Goal: Task Accomplishment & Management: Manage account settings

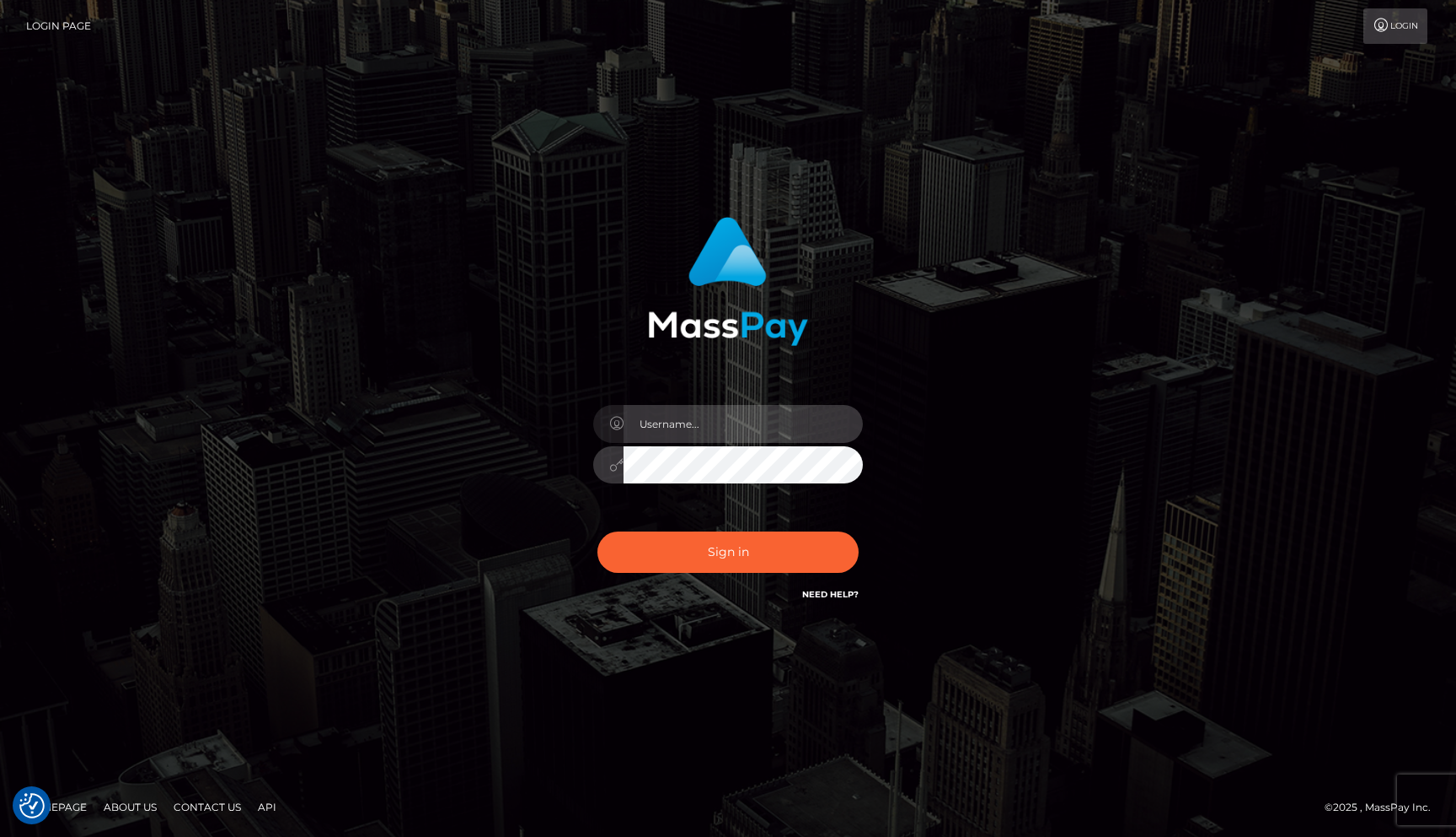
type input "[EMAIL_ADDRESS][DOMAIN_NAME]"
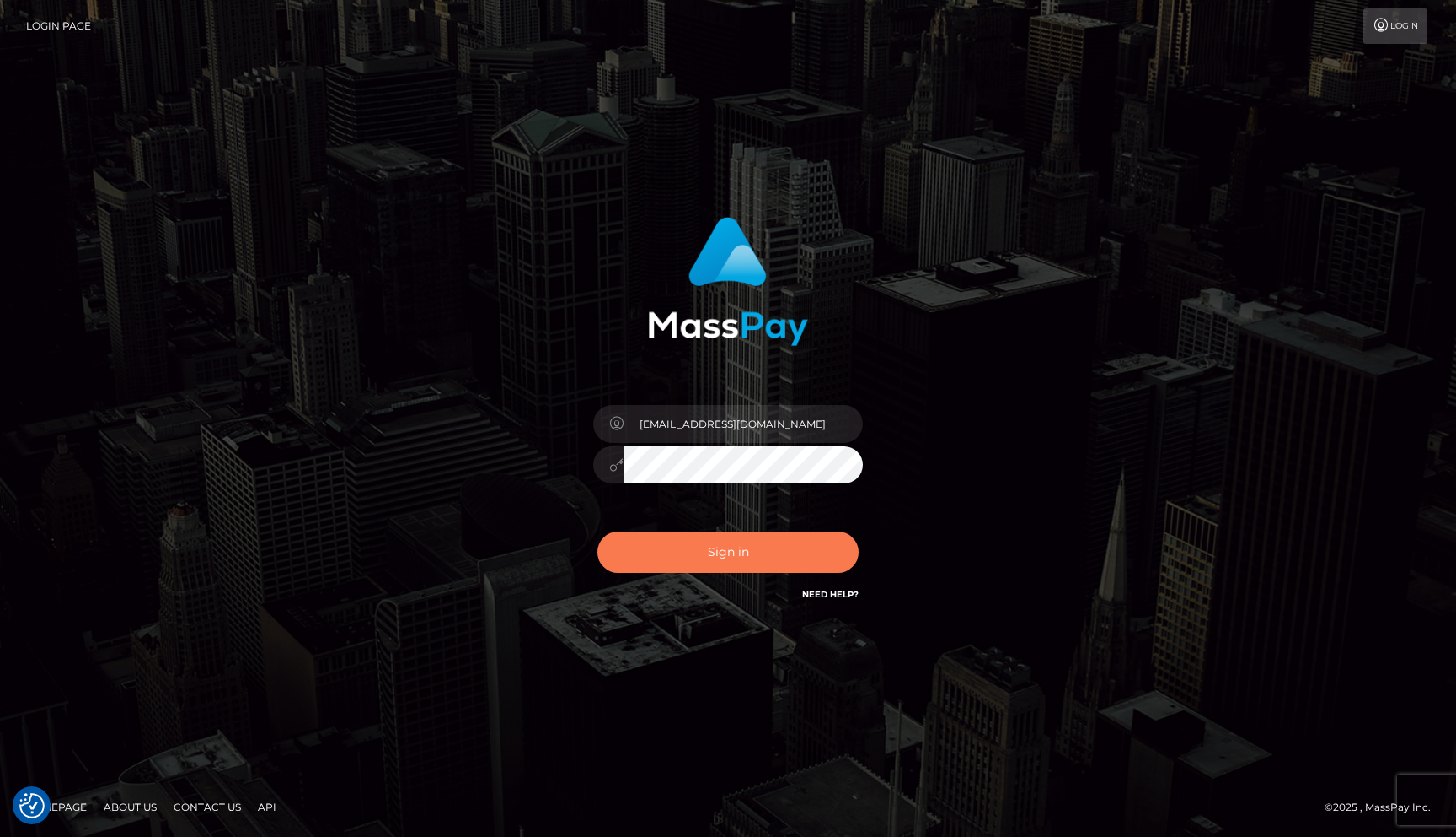
click at [725, 567] on button "Sign in" at bounding box center [728, 552] width 262 height 42
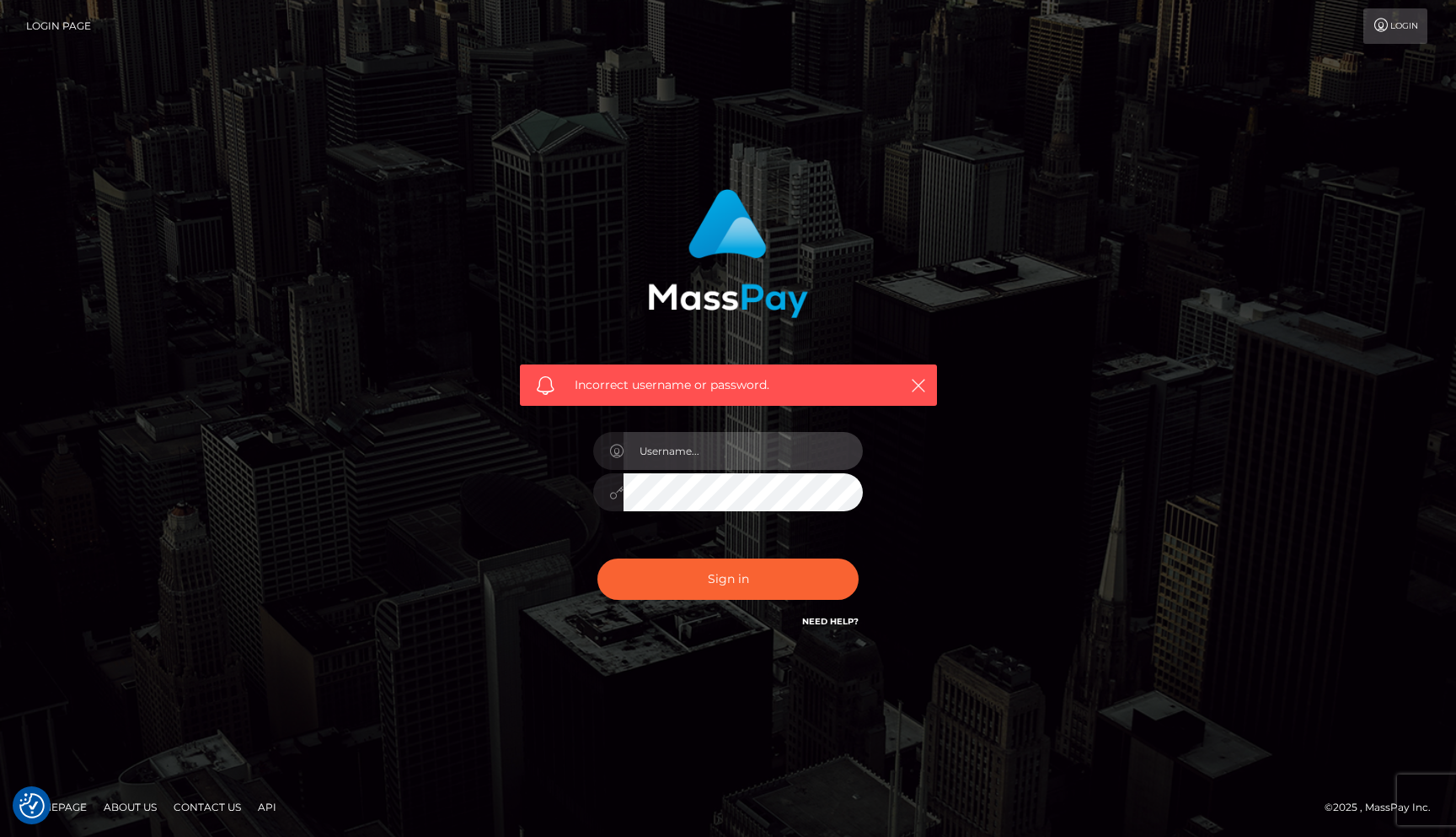
click at [750, 459] on input "text" at bounding box center [744, 450] width 239 height 38
type input "[EMAIL_ADDRESS][DOMAIN_NAME]"
click at [597, 559] on button "Sign in" at bounding box center [728, 579] width 262 height 42
click at [68, 27] on link "Login Page" at bounding box center [58, 26] width 65 height 35
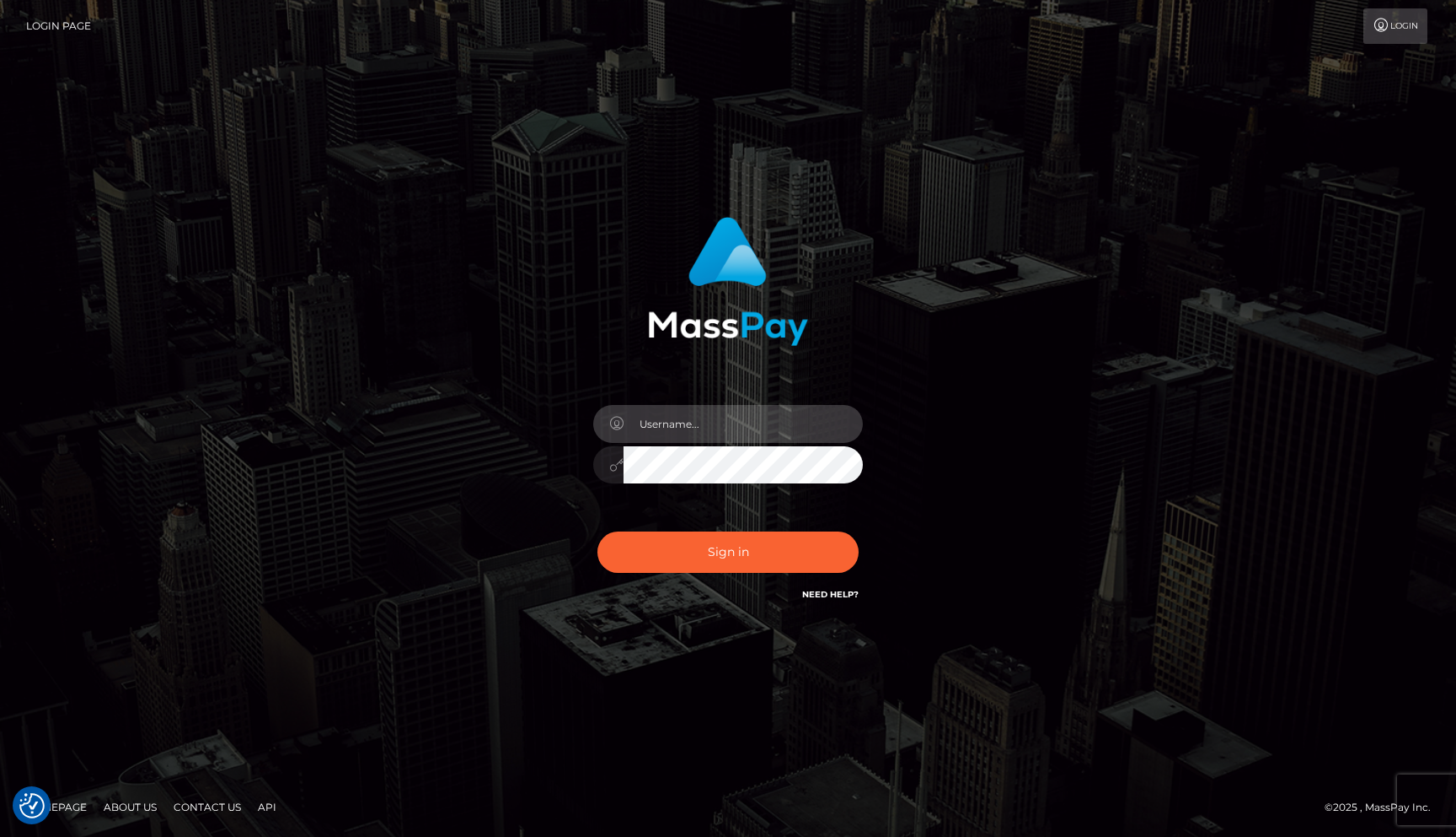
click at [690, 421] on input "text" at bounding box center [744, 423] width 239 height 38
type input "[EMAIL_ADDRESS][DOMAIN_NAME]"
click at [603, 468] on div at bounding box center [728, 462] width 270 height 32
click at [597, 532] on button "Sign in" at bounding box center [728, 552] width 262 height 42
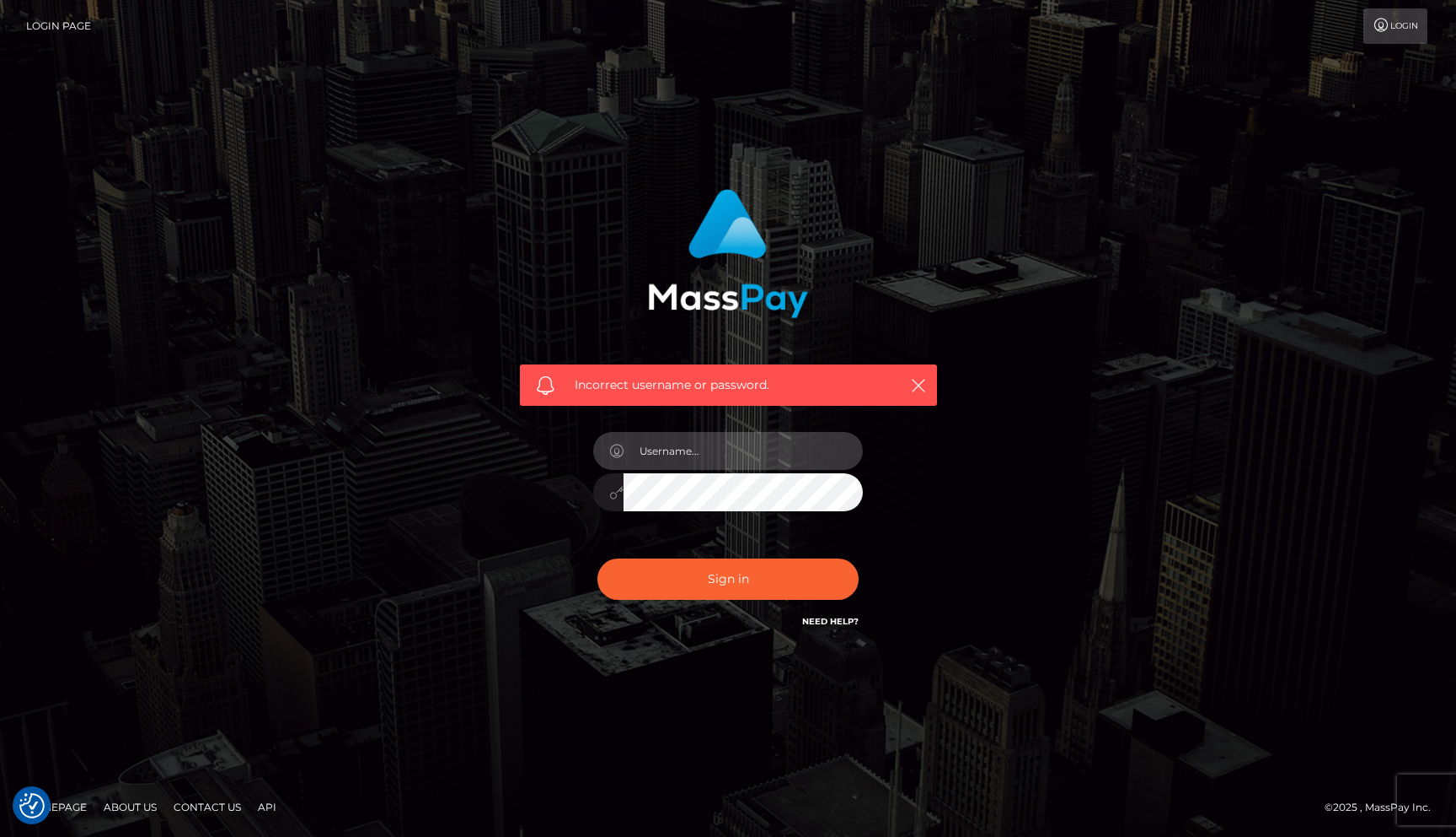
click at [725, 467] on input "text" at bounding box center [744, 450] width 239 height 38
click at [723, 456] on input "Livseverin" at bounding box center [744, 450] width 239 height 38
type input "livseverin"
click at [597, 559] on button "Sign in" at bounding box center [728, 579] width 262 height 42
click at [835, 624] on link "Need Help?" at bounding box center [830, 621] width 57 height 11
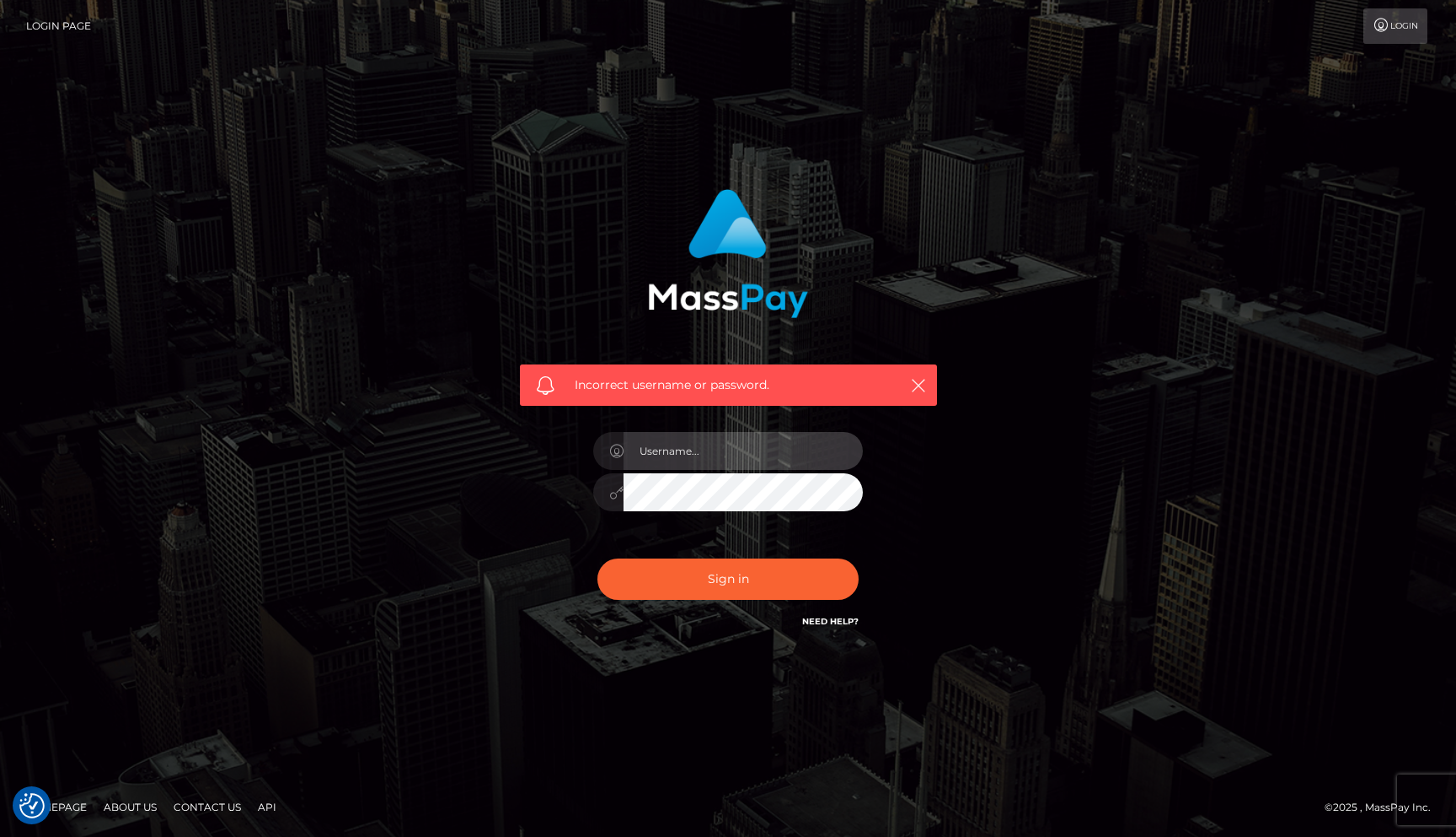
click at [730, 465] on input "text" at bounding box center [744, 450] width 239 height 38
type input "C"
type input "l"
click at [684, 448] on input "text" at bounding box center [744, 450] width 239 height 38
type input "lunarnovalust8@gmail.com"
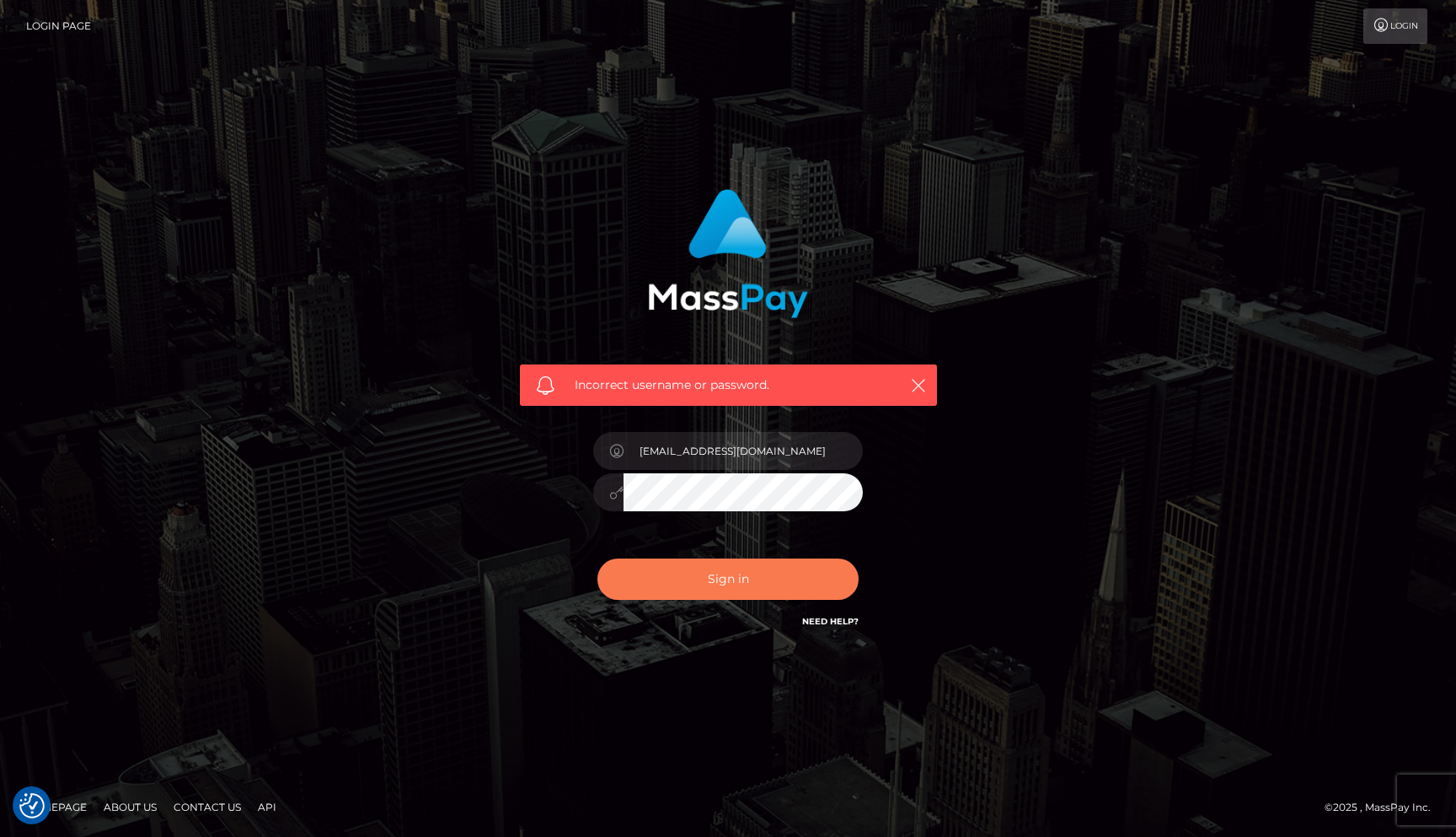
click at [738, 594] on button "Sign in" at bounding box center [728, 579] width 262 height 42
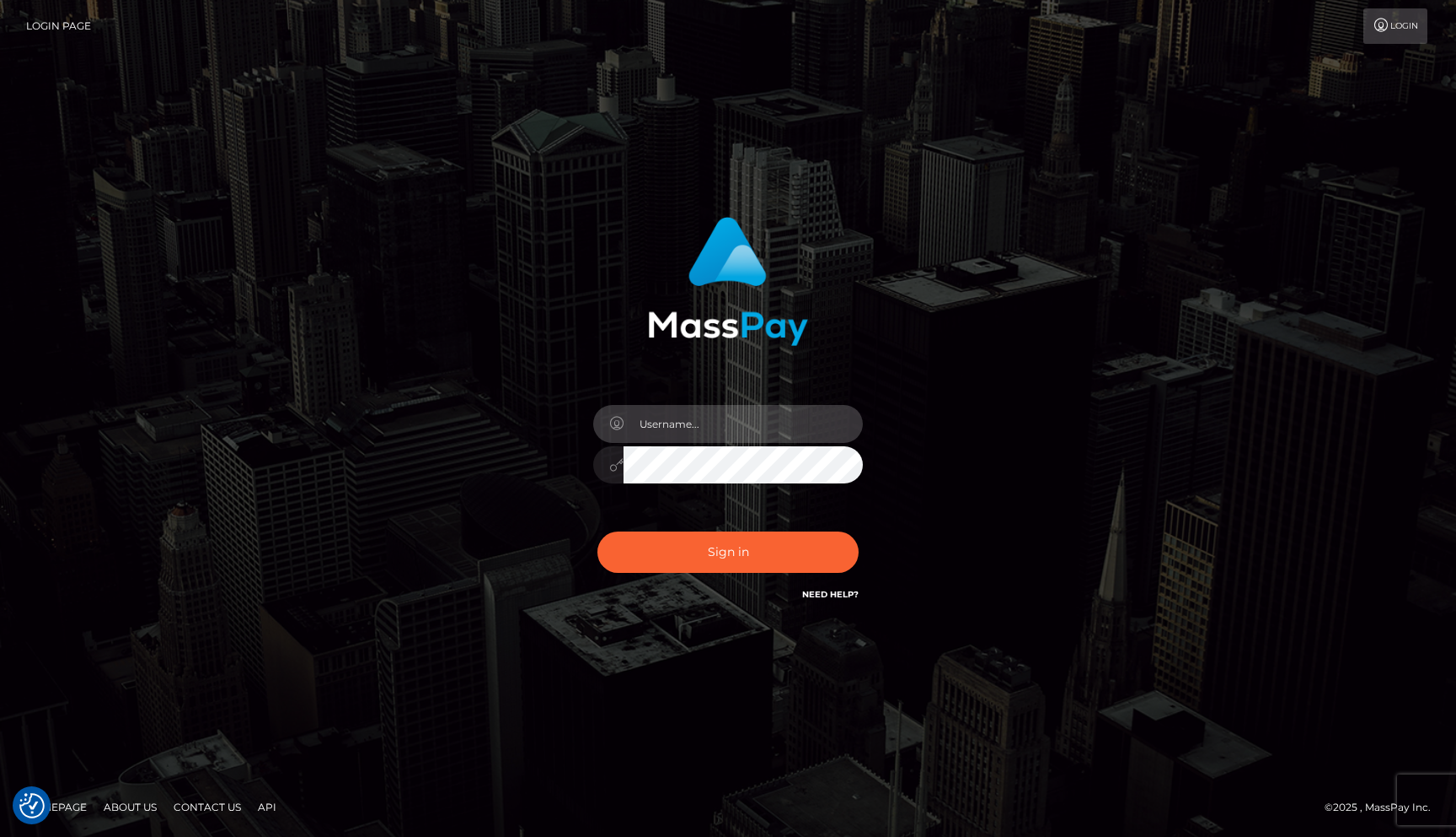
click at [757, 430] on input "text" at bounding box center [744, 423] width 239 height 38
type input "[EMAIL_ADDRESS][DOMAIN_NAME]"
click at [587, 448] on div "[EMAIL_ADDRESS][DOMAIN_NAME]" at bounding box center [728, 457] width 295 height 129
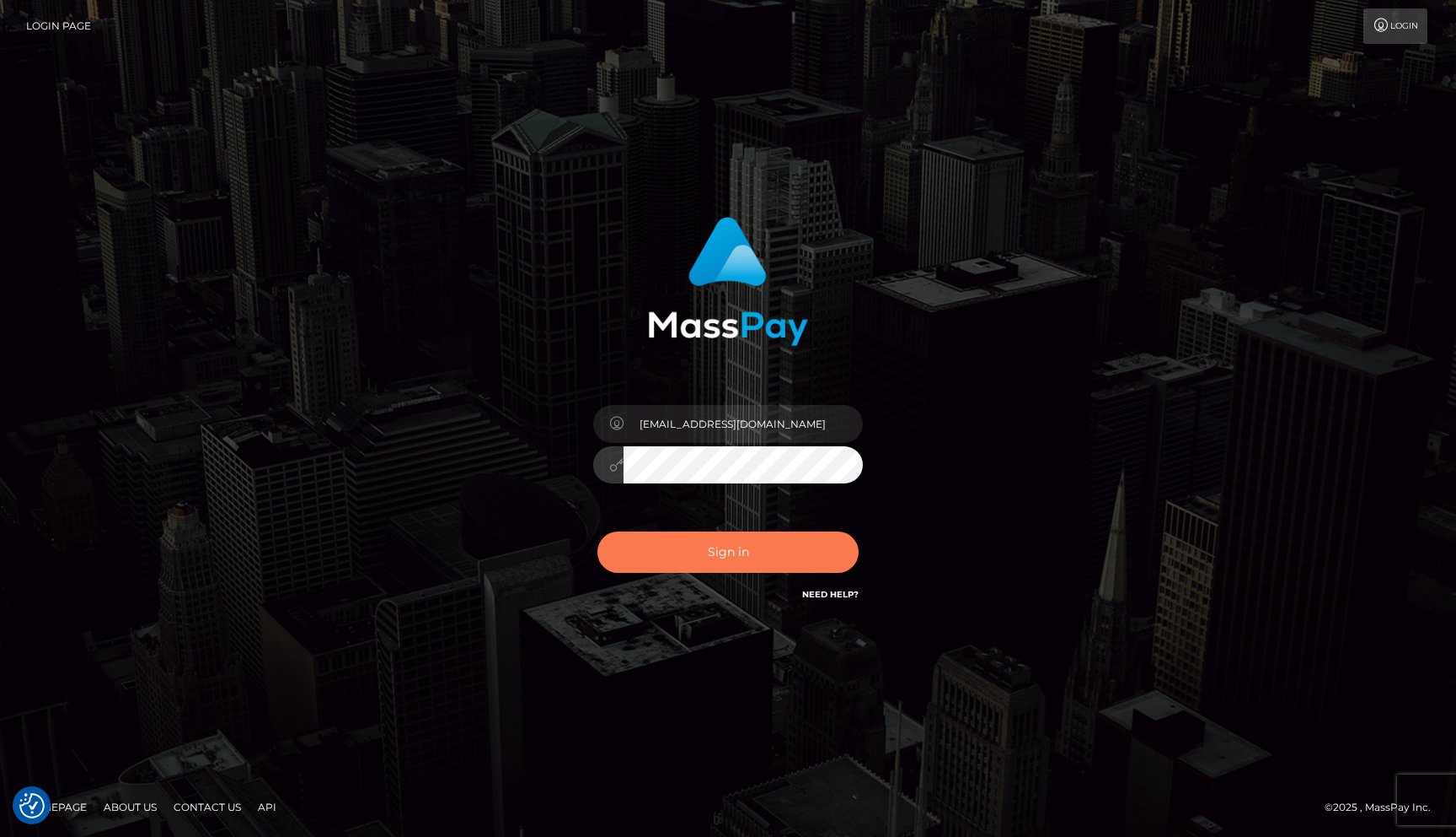
click at [665, 538] on button "Sign in" at bounding box center [728, 552] width 262 height 42
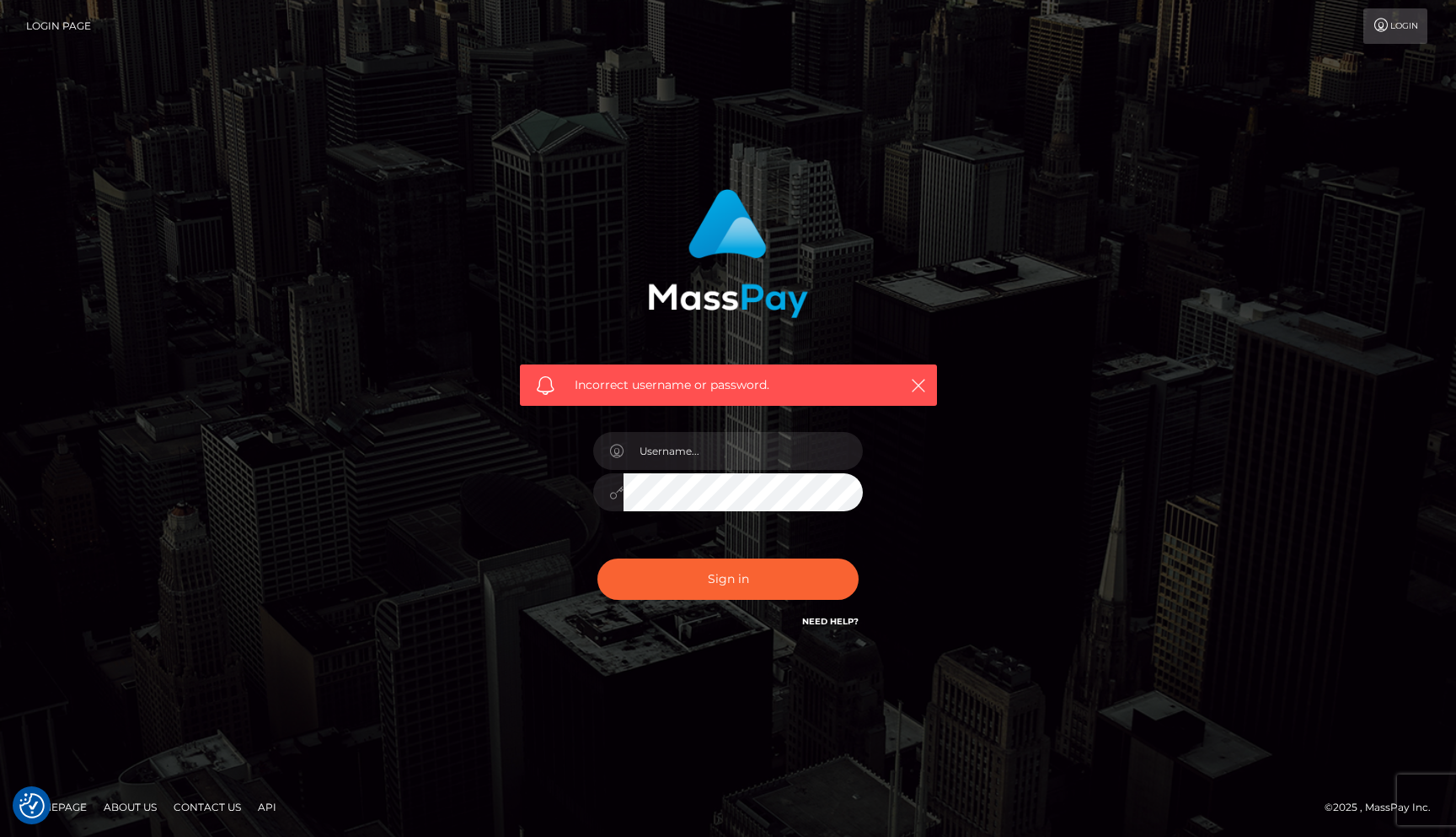
click at [707, 471] on div at bounding box center [728, 483] width 295 height 129
click at [720, 463] on input "text" at bounding box center [744, 450] width 239 height 38
type input "[EMAIL_ADDRESS][DOMAIN_NAME]"
click at [597, 559] on button "Sign in" at bounding box center [728, 579] width 262 height 42
